Goal: Entertainment & Leisure: Consume media (video, audio)

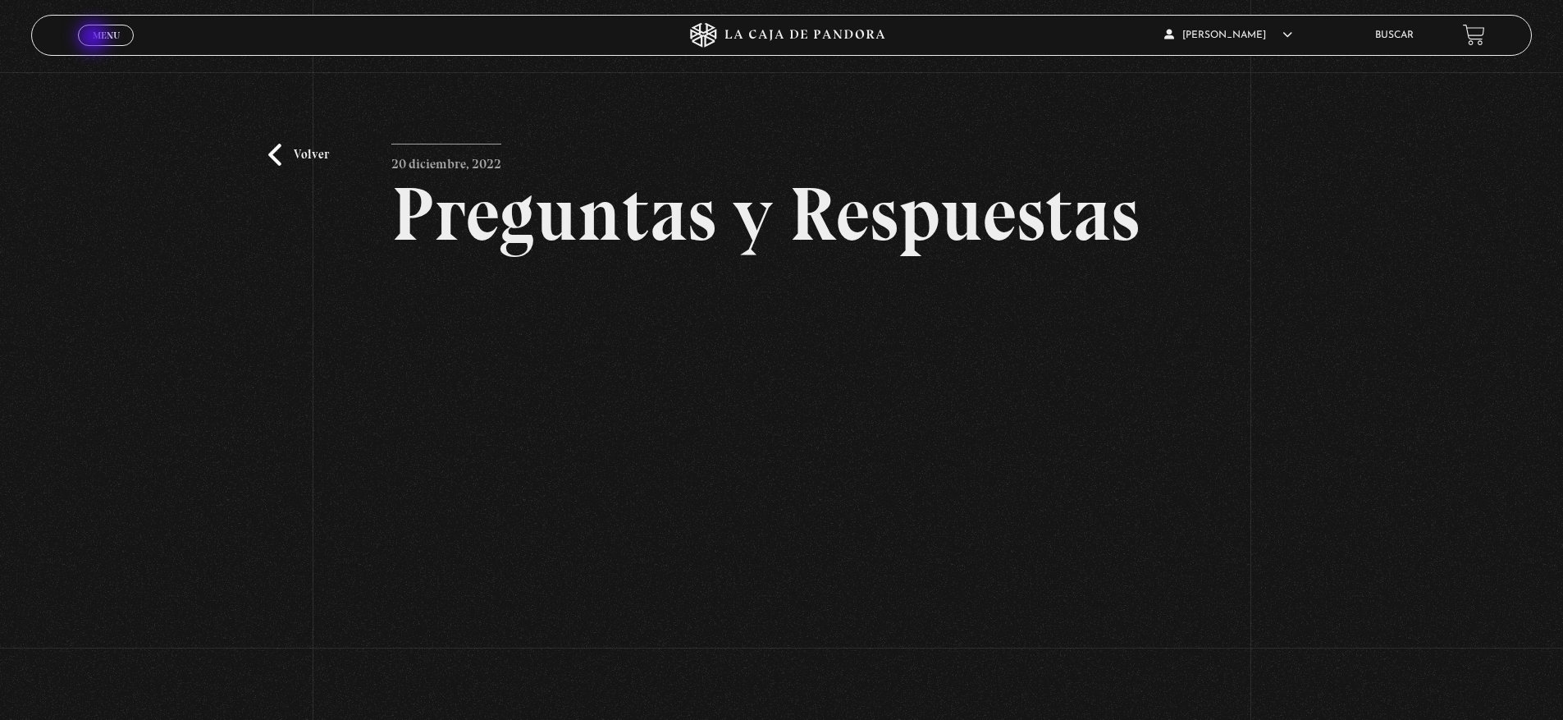
click at [95, 39] on span "Menu" at bounding box center [106, 35] width 27 height 10
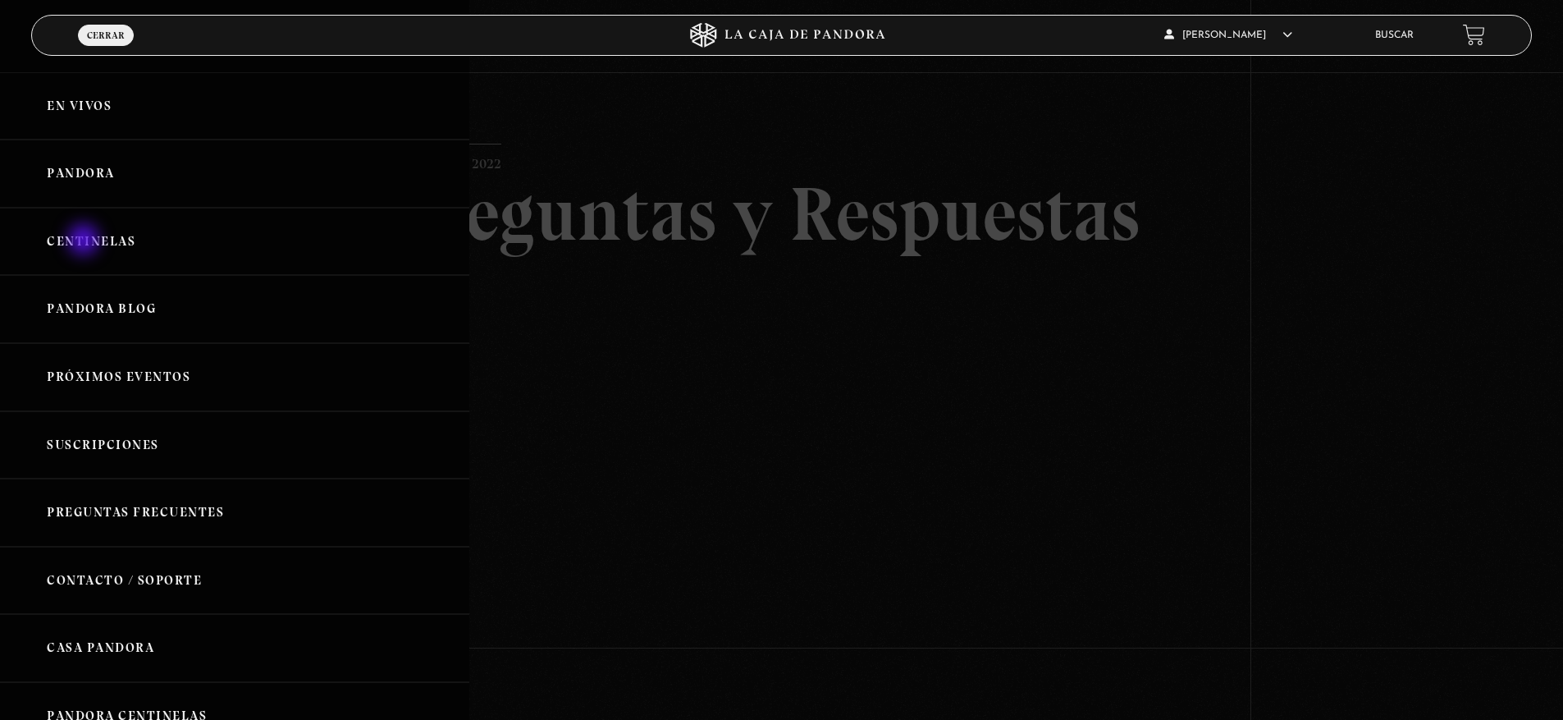
click at [85, 241] on link "Centinelas" at bounding box center [234, 242] width 469 height 68
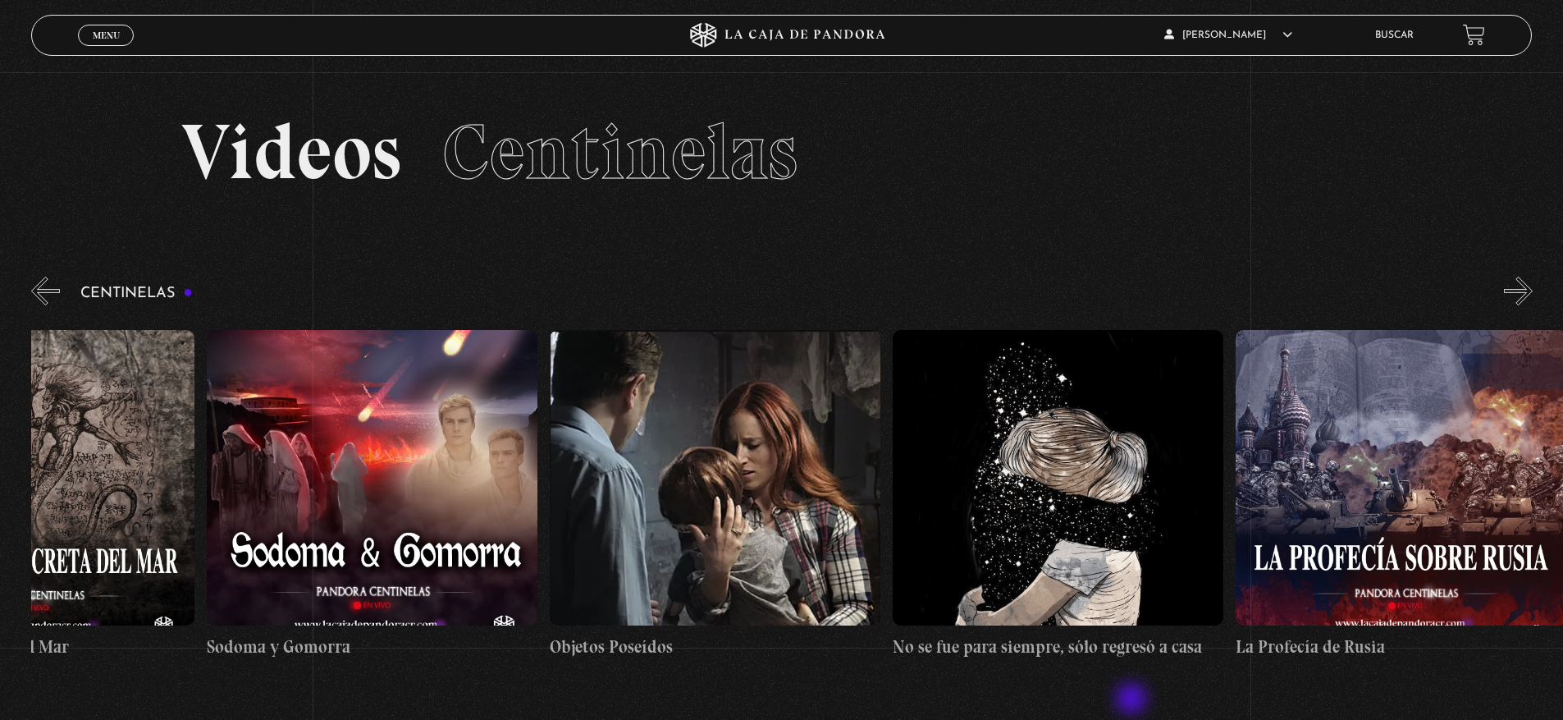
scroll to position [0, 22820]
click at [724, 491] on figure at bounding box center [713, 477] width 331 height 295
